Goal: Find specific page/section: Find specific page/section

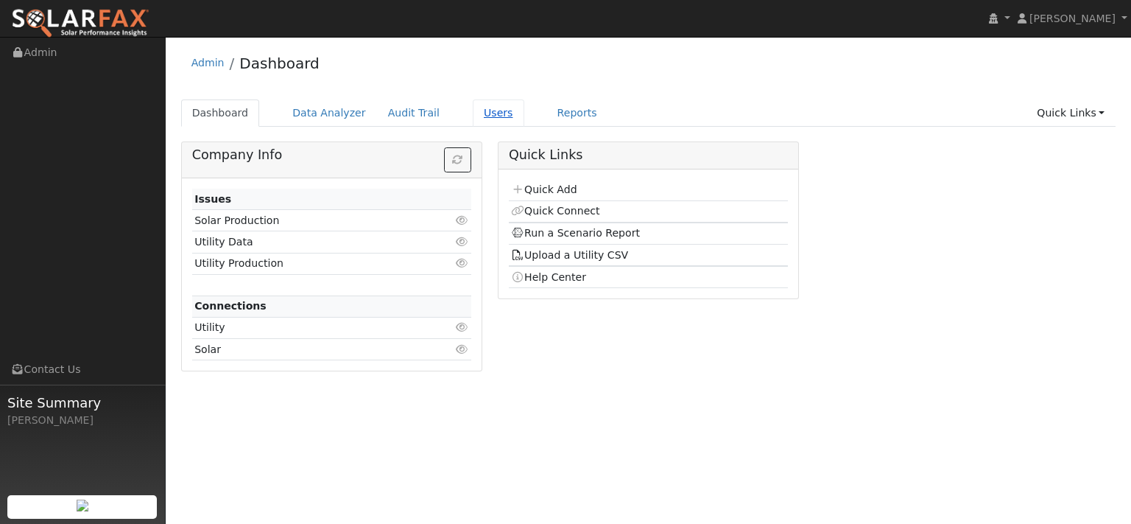
click at [524, 120] on link "Users" at bounding box center [499, 112] width 52 height 27
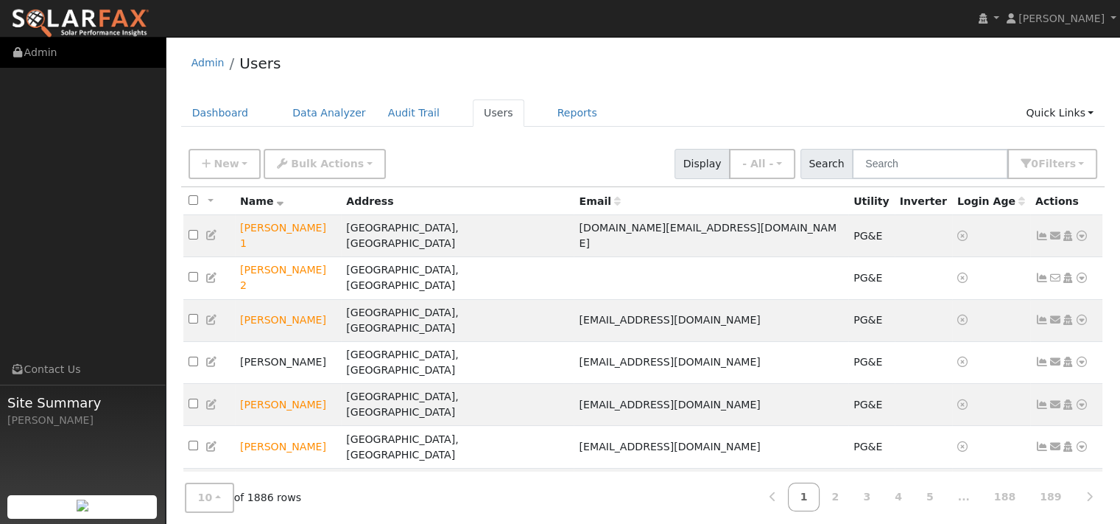
click at [60, 48] on link "Admin" at bounding box center [83, 53] width 166 height 30
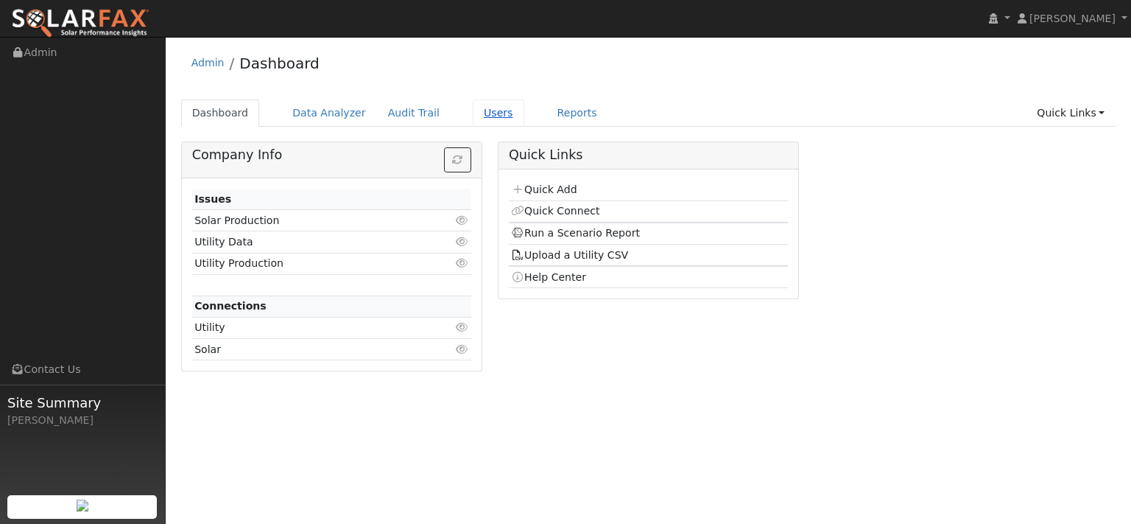
click at [524, 127] on link "Users" at bounding box center [499, 112] width 52 height 27
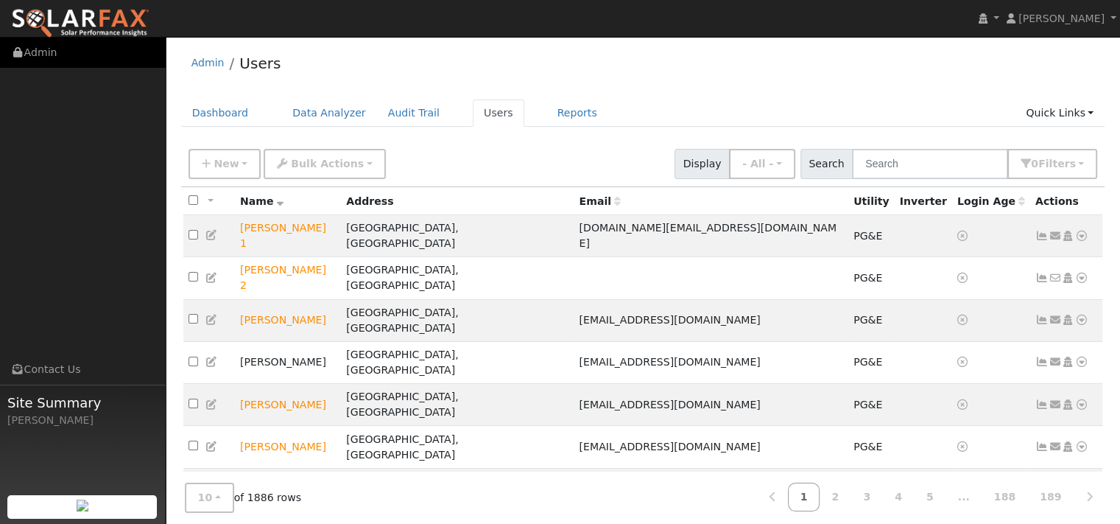
click at [48, 52] on link "Admin" at bounding box center [83, 53] width 166 height 30
